Goal: Navigation & Orientation: Go to known website

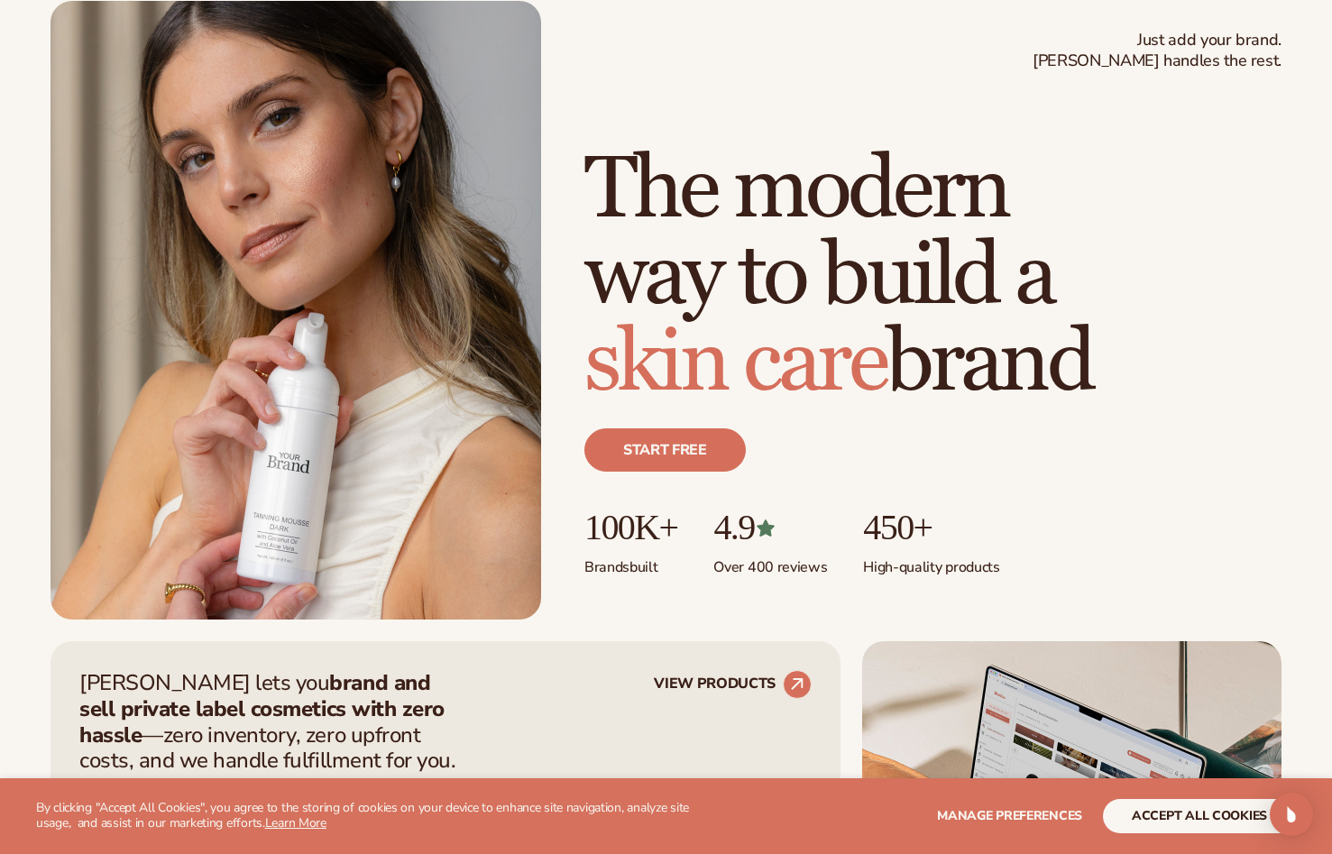
scroll to position [271, 0]
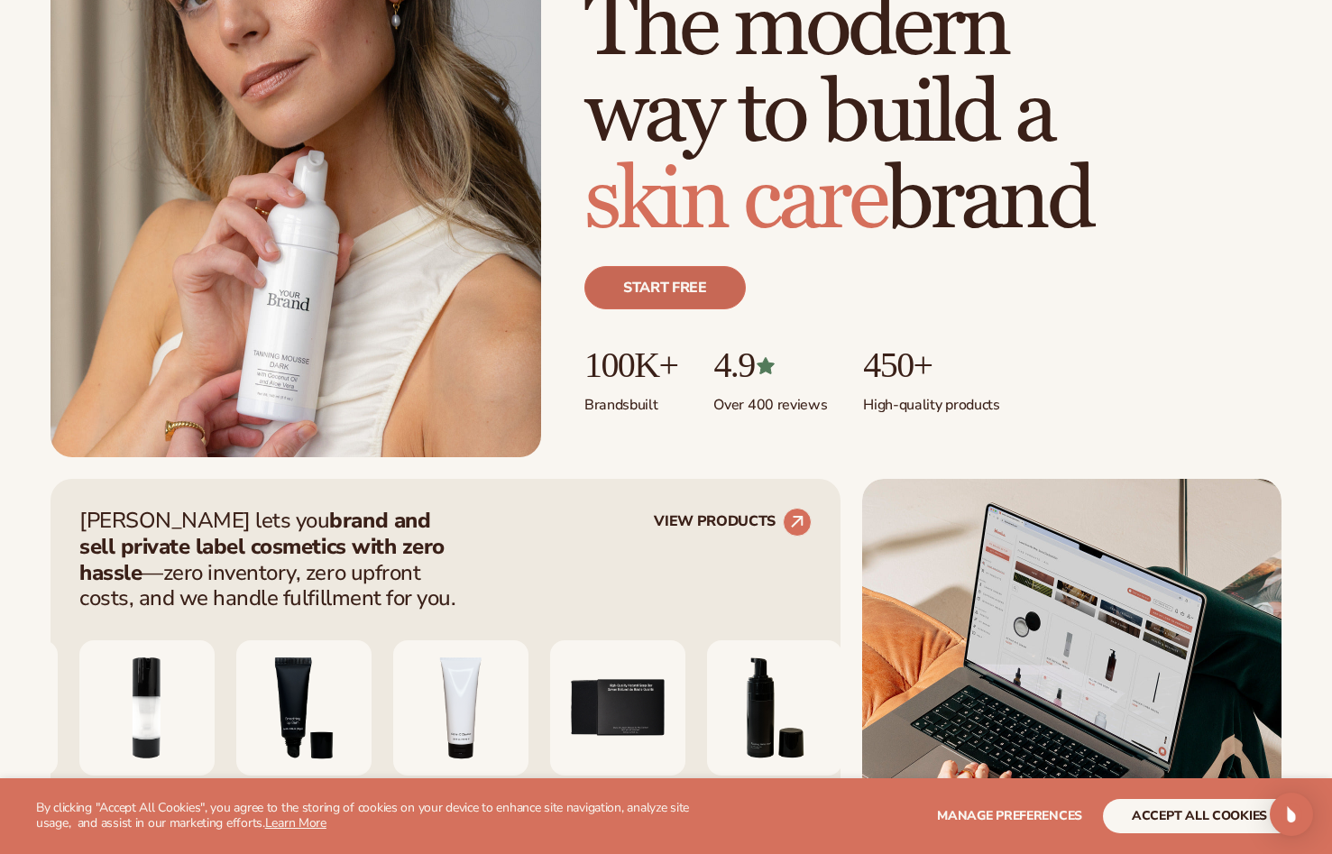
click at [703, 293] on link "Start free" at bounding box center [664, 287] width 161 height 43
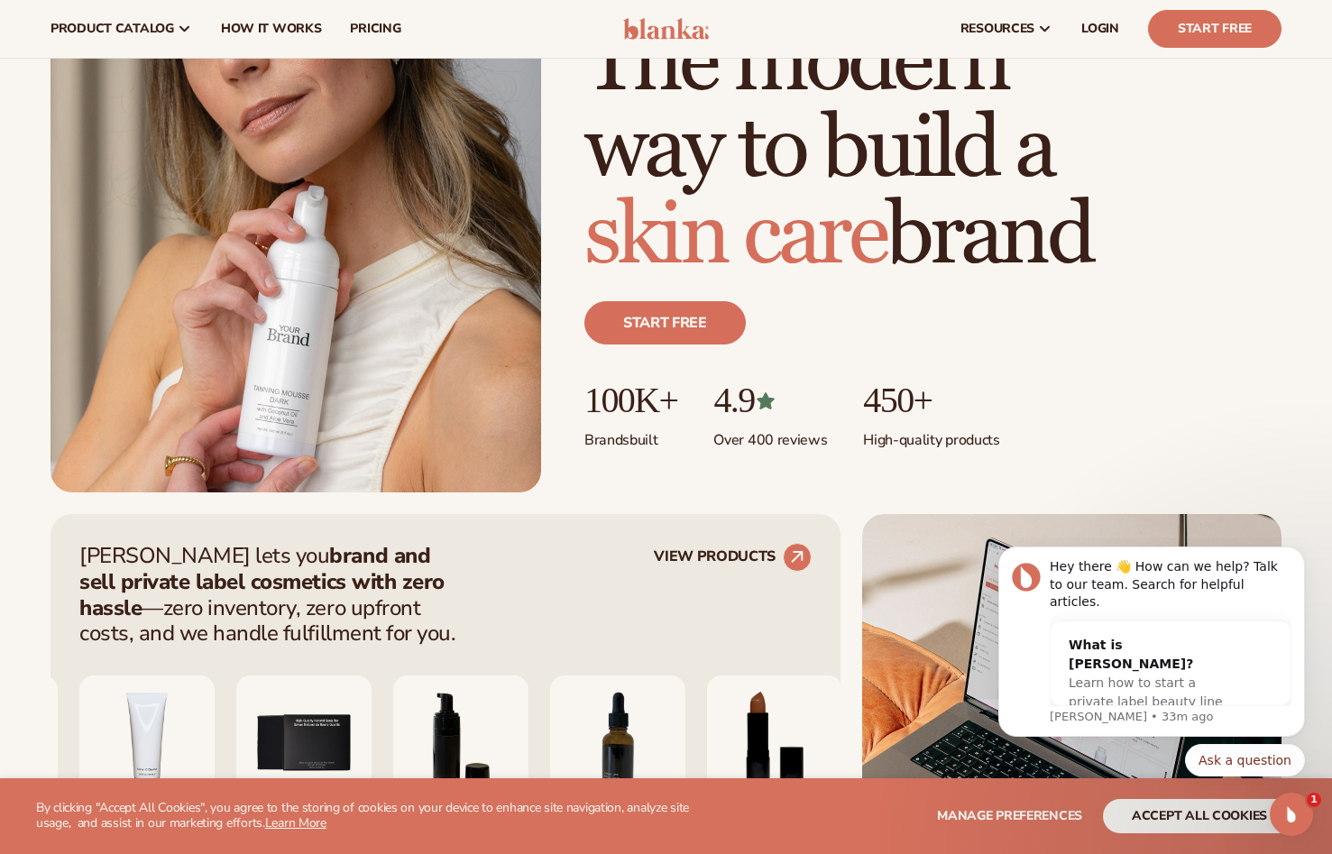
scroll to position [0, 0]
